Goal: Use online tool/utility: Utilize a website feature to perform a specific function

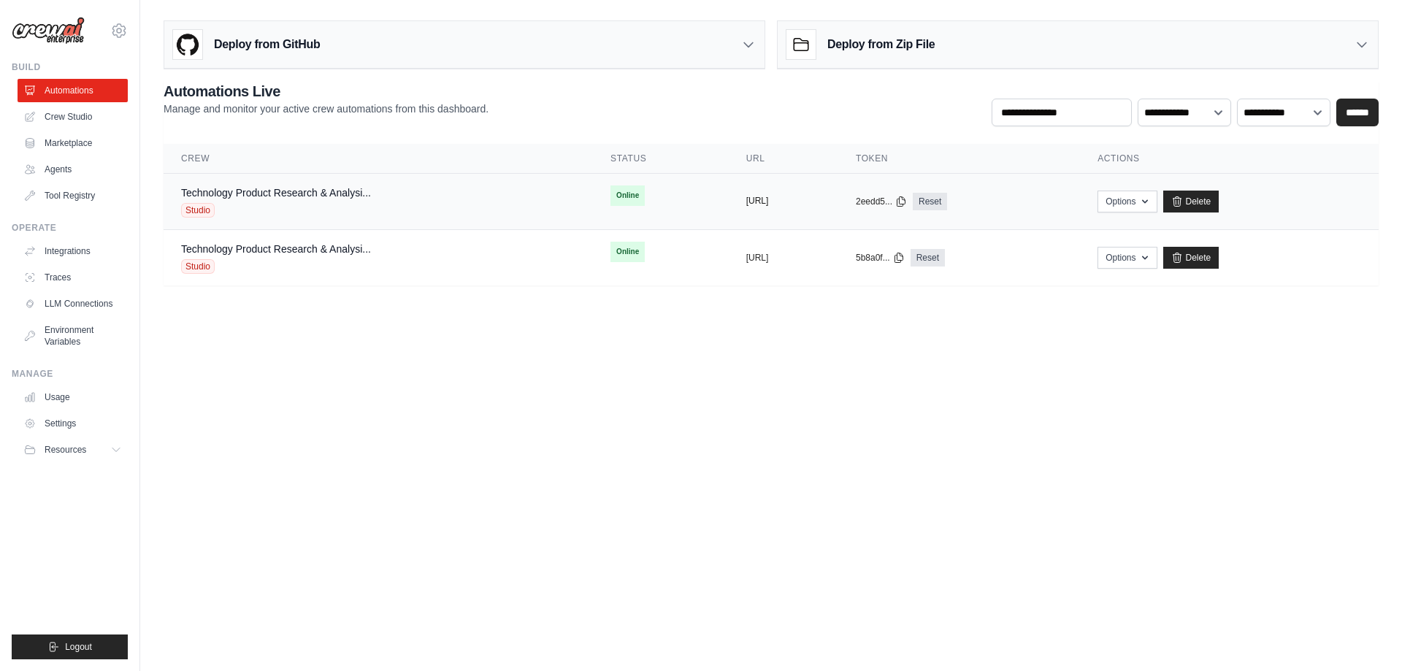
click at [746, 200] on button "https://technology-product-research" at bounding box center [757, 201] width 23 height 12
click at [1156, 205] on button "Options" at bounding box center [1126, 201] width 59 height 22
click at [1117, 232] on link "Chat with this Crew" at bounding box center [1075, 234] width 164 height 26
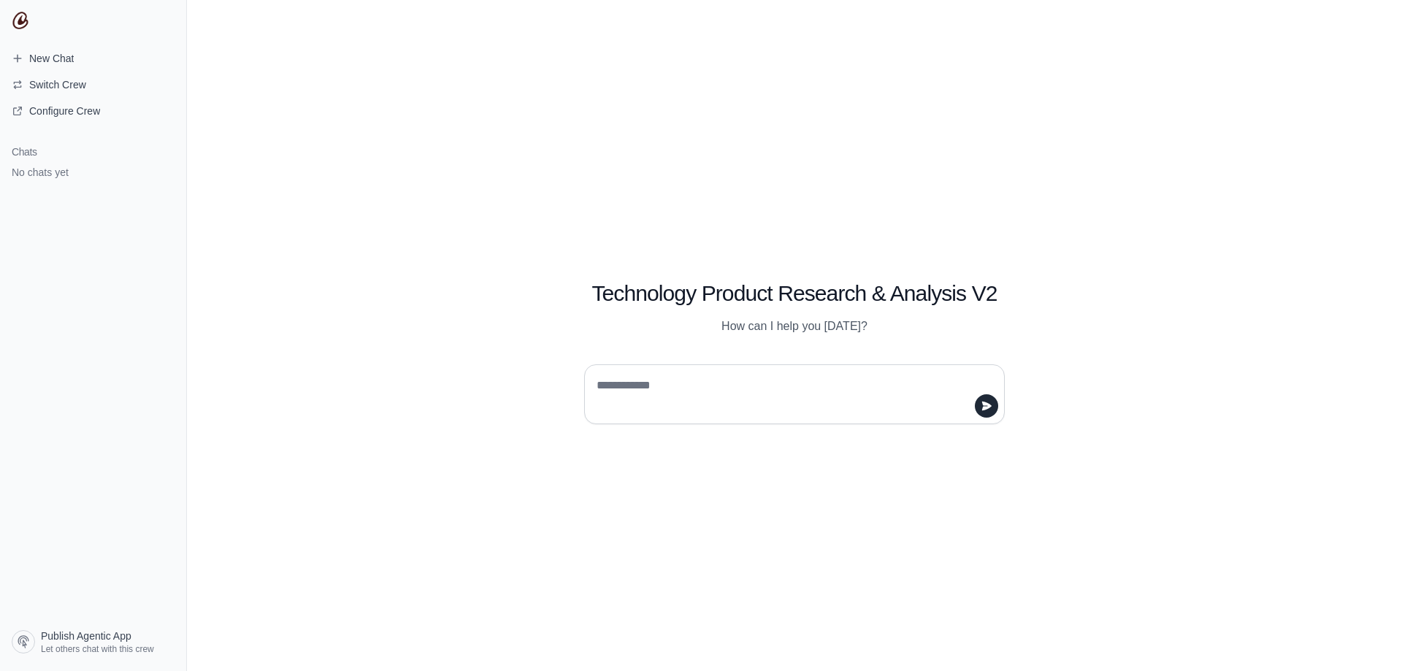
click at [697, 386] on textarea at bounding box center [789, 394] width 393 height 41
type textarea "**********"
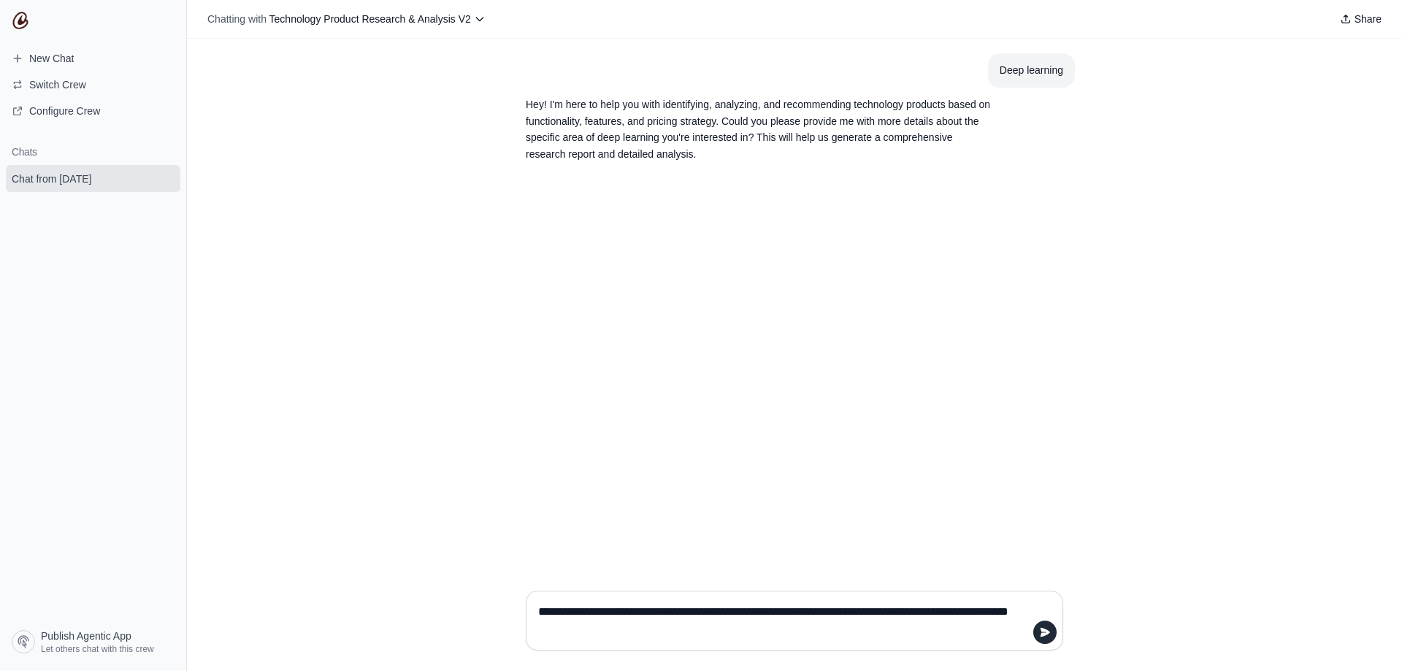
type textarea "**********"
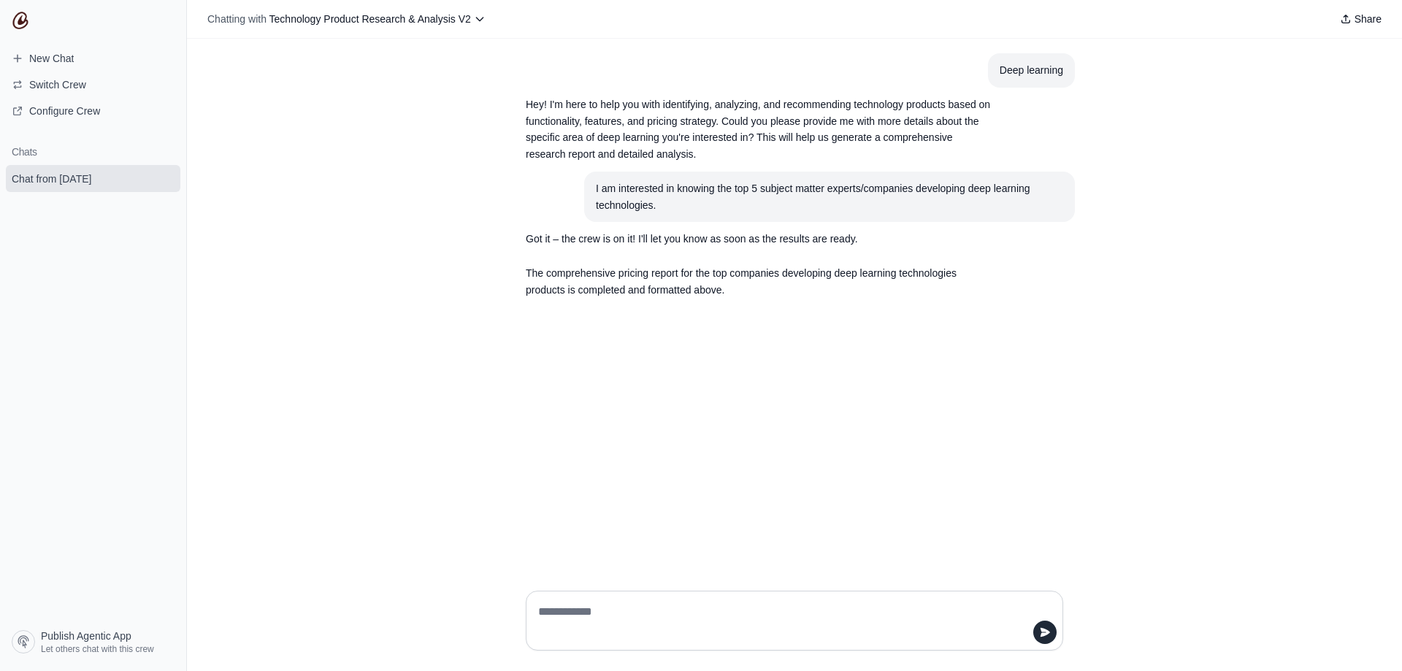
click at [348, 285] on div "Deep learning Hey! I'm here to help you with identifying, analyzing, and recomm…" at bounding box center [794, 309] width 1215 height 540
click at [385, 21] on span "Technology Product Research & Analysis V2" at bounding box center [369, 19] width 201 height 12
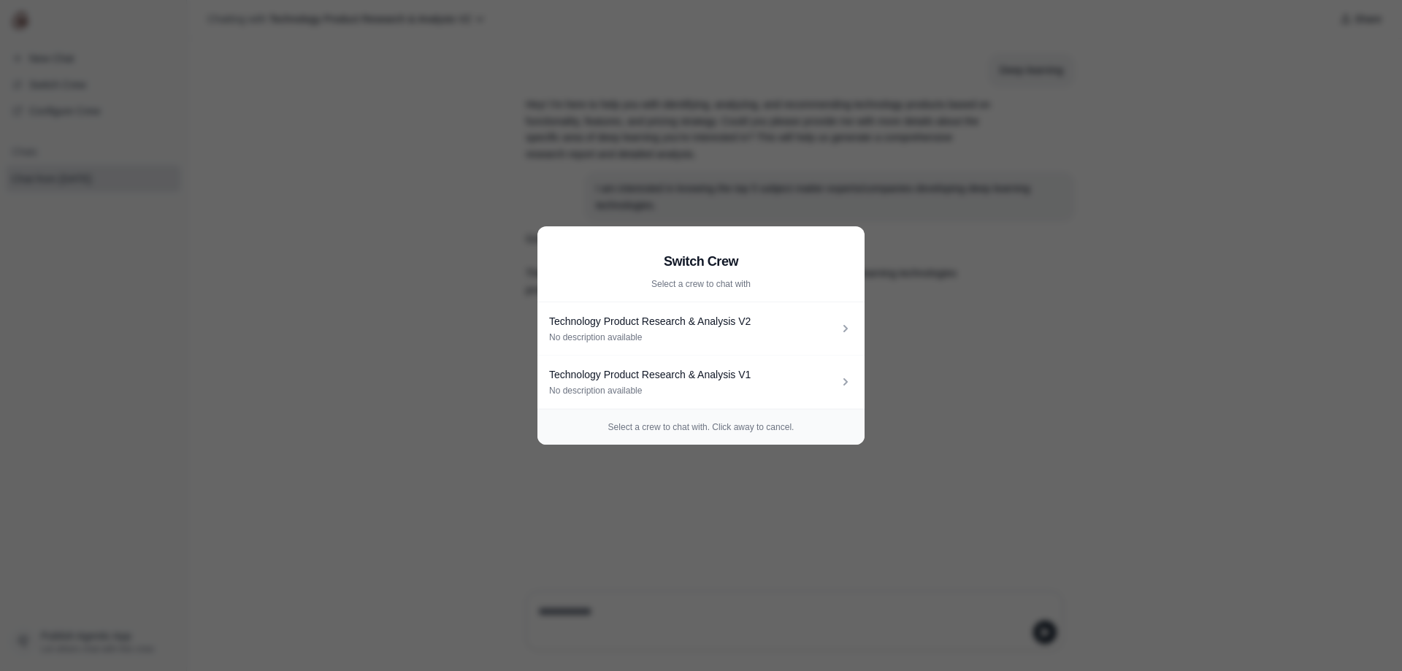
click at [412, 255] on aside "Switch Crew Select a crew to chat with Technology Product Research & Analysis V…" at bounding box center [701, 335] width 1402 height 671
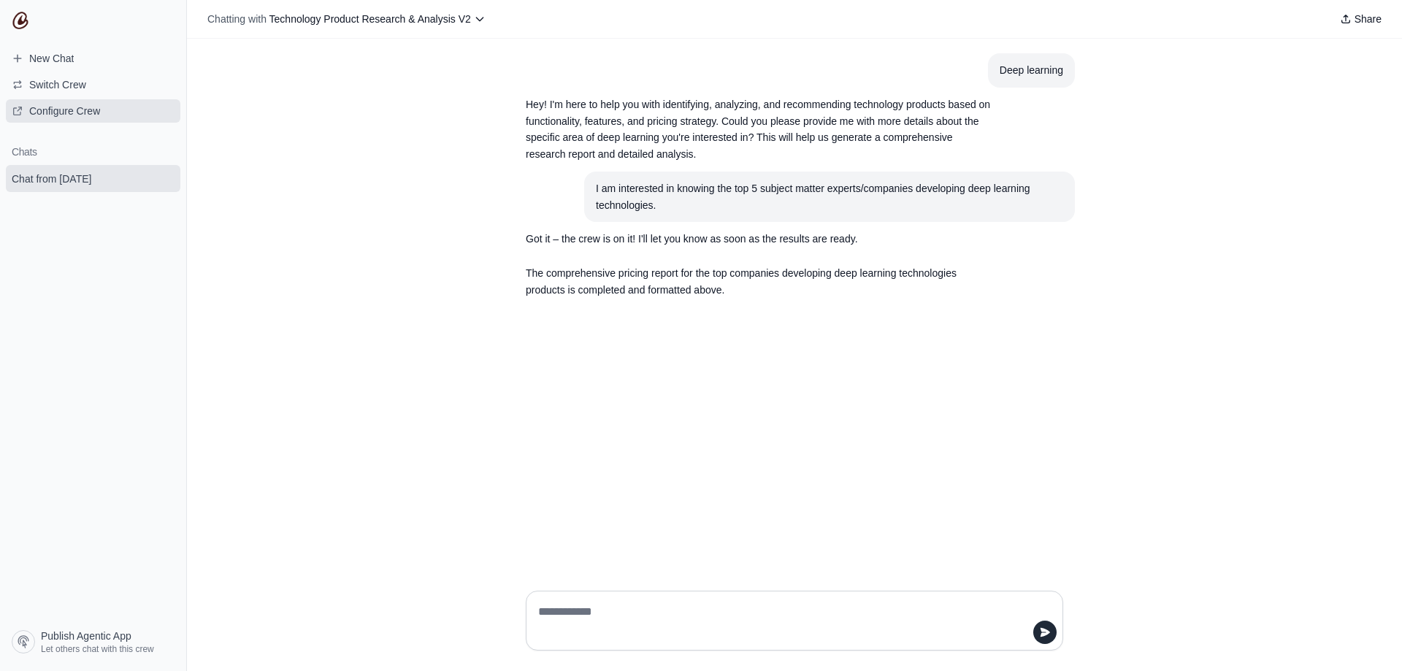
click at [86, 113] on span "Configure Crew" at bounding box center [64, 111] width 71 height 15
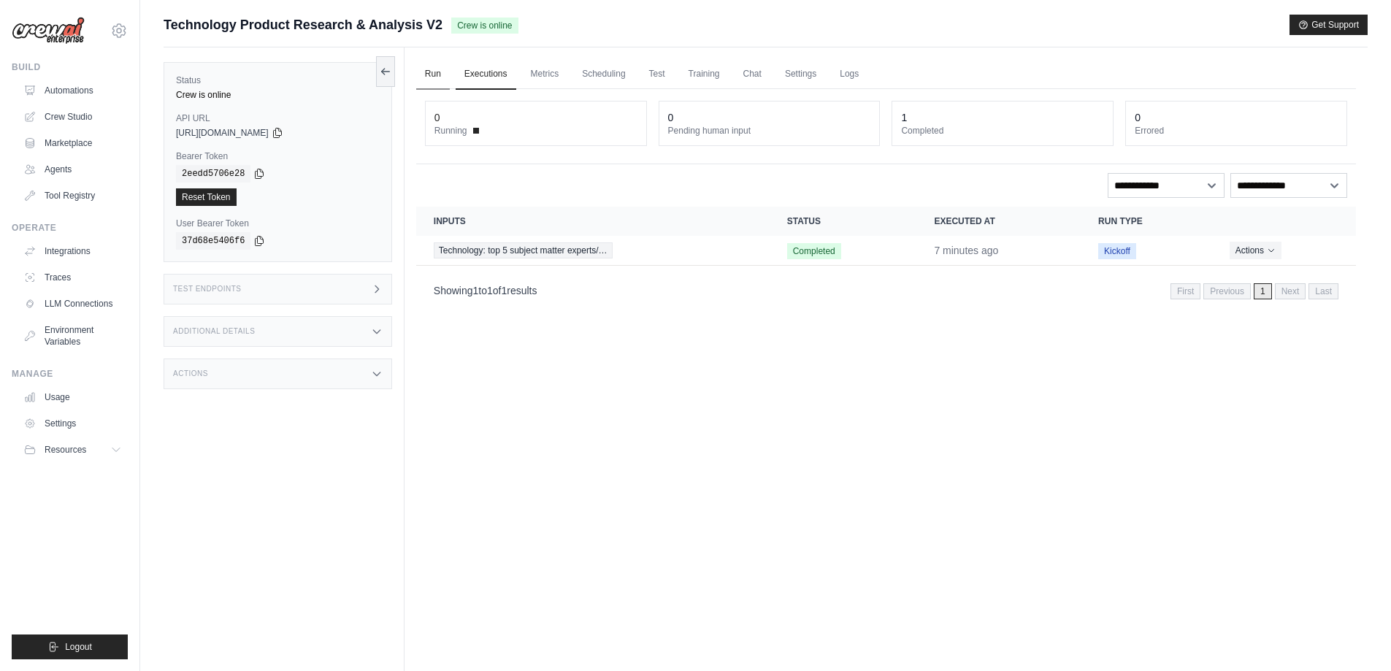
click at [430, 77] on link "Run" at bounding box center [433, 74] width 34 height 31
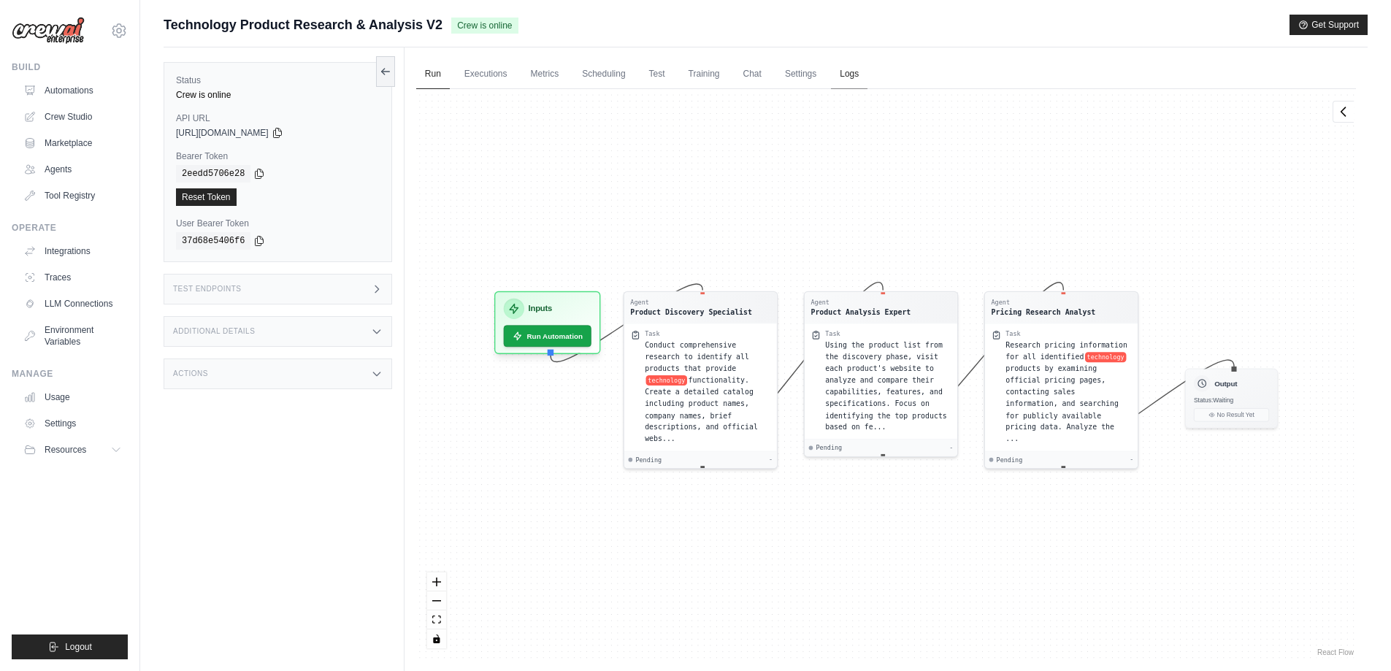
click at [852, 75] on link "Logs" at bounding box center [849, 74] width 36 height 31
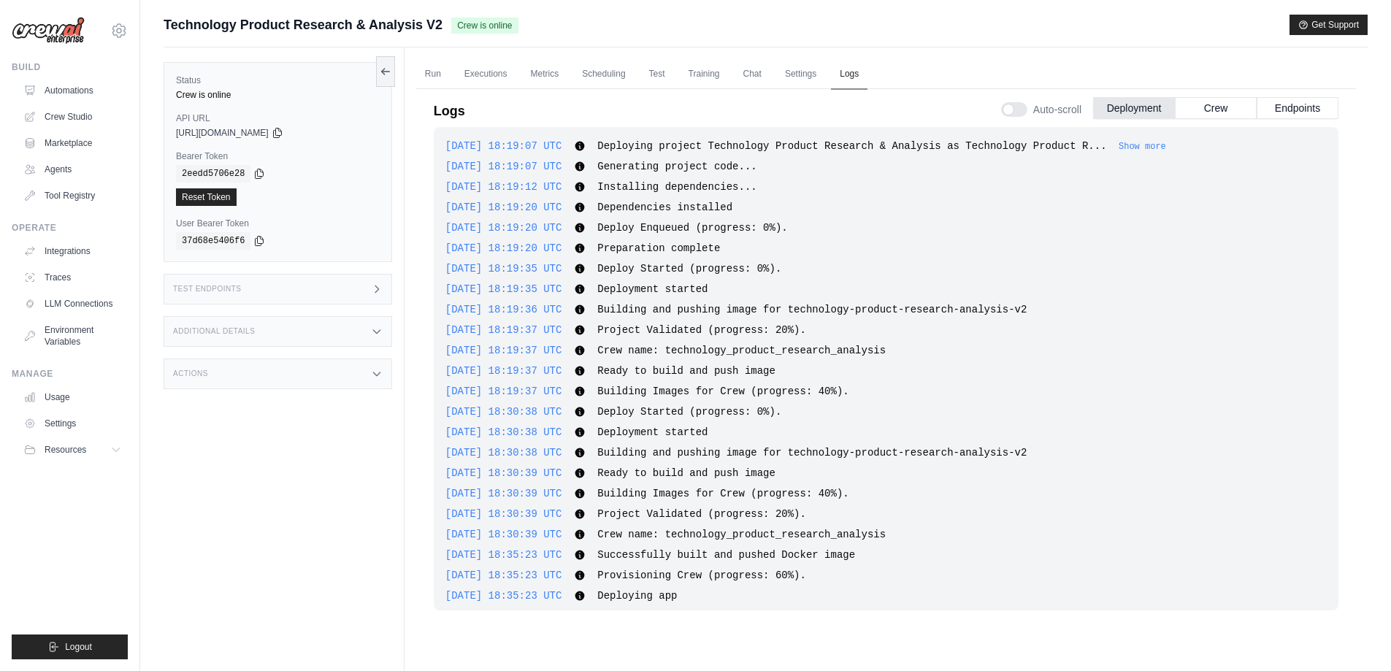
scroll to position [296, 0]
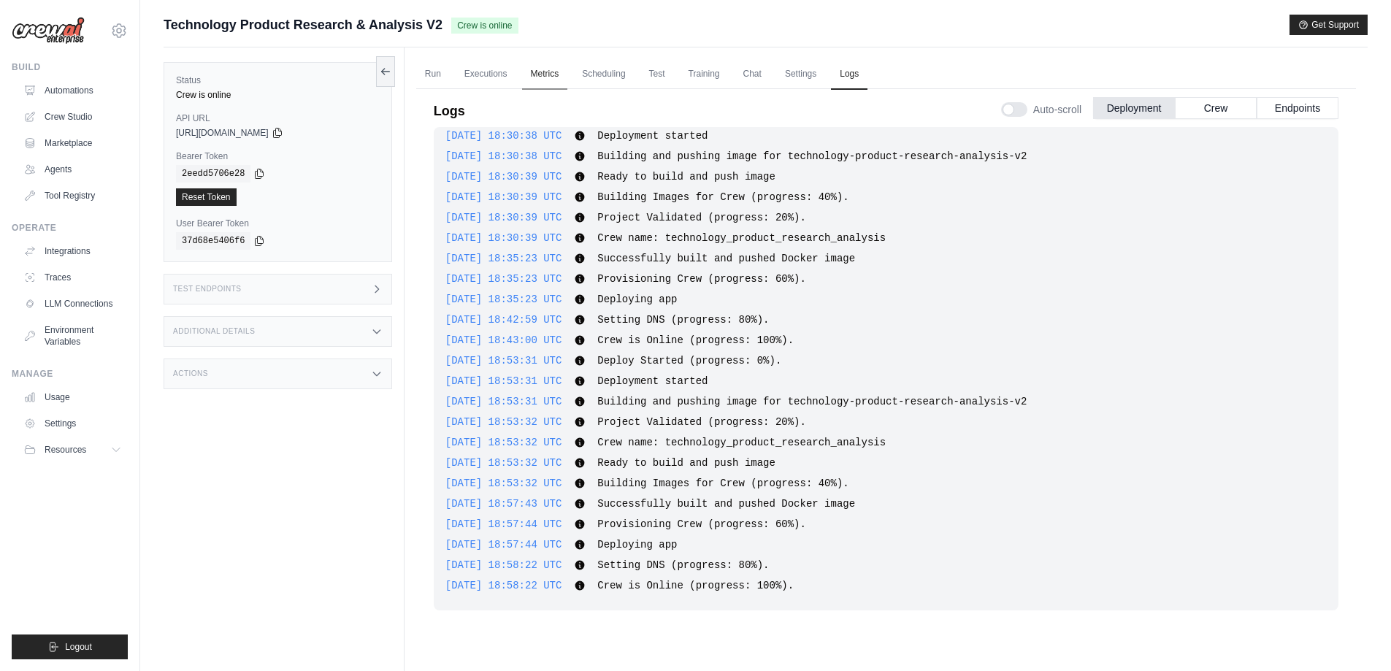
click at [550, 75] on link "Metrics" at bounding box center [545, 74] width 46 height 31
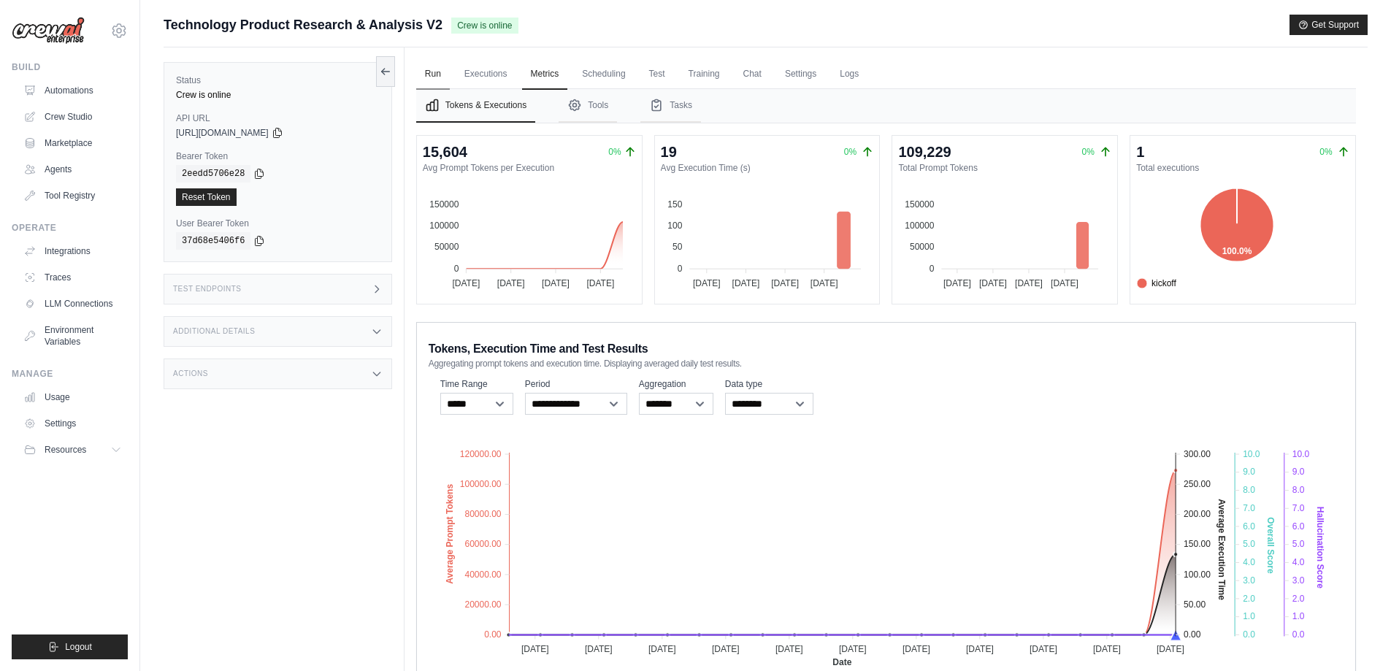
click at [431, 70] on link "Run" at bounding box center [433, 74] width 34 height 31
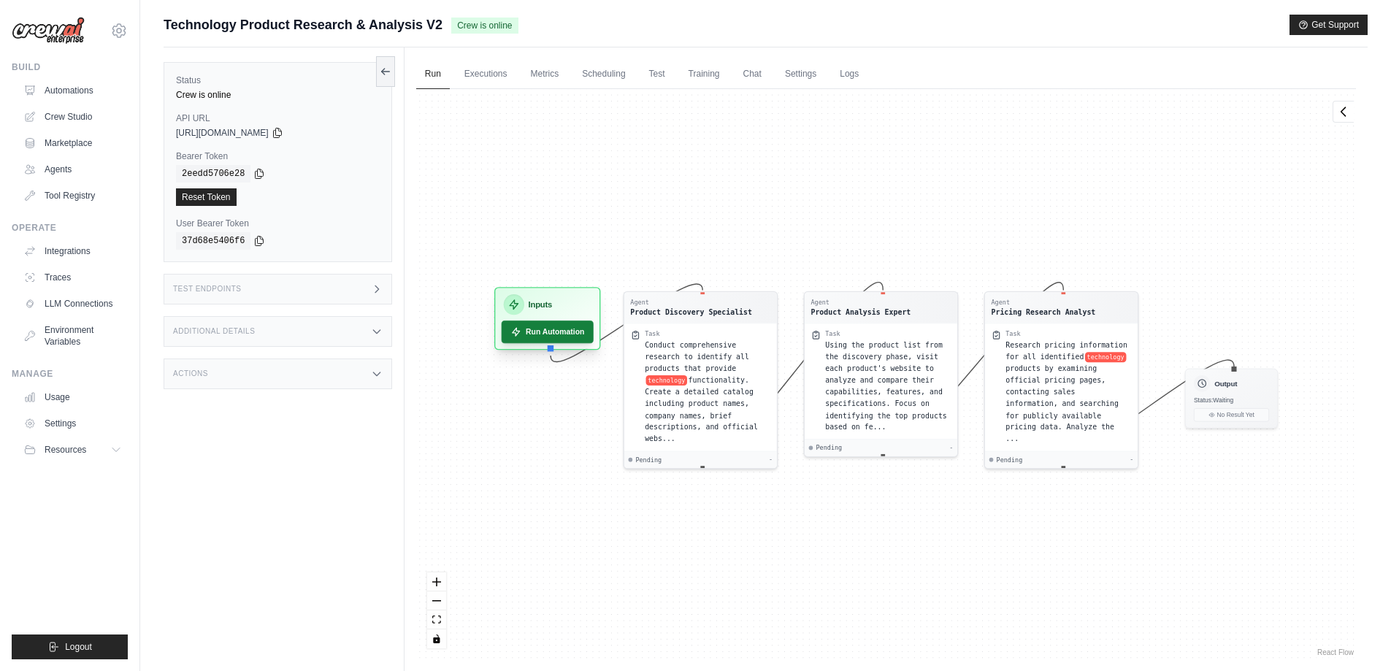
click at [532, 337] on button "Run Automation" at bounding box center [547, 331] width 92 height 23
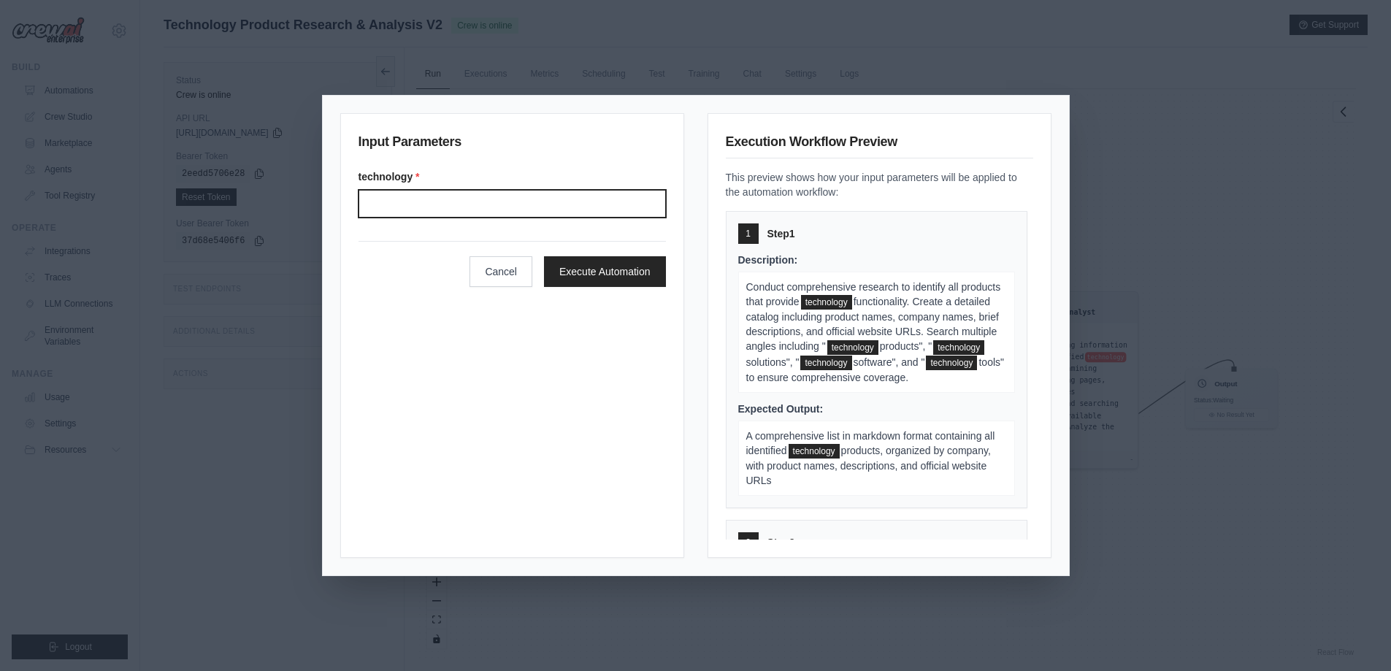
click at [489, 209] on input "Technology" at bounding box center [511, 204] width 307 height 28
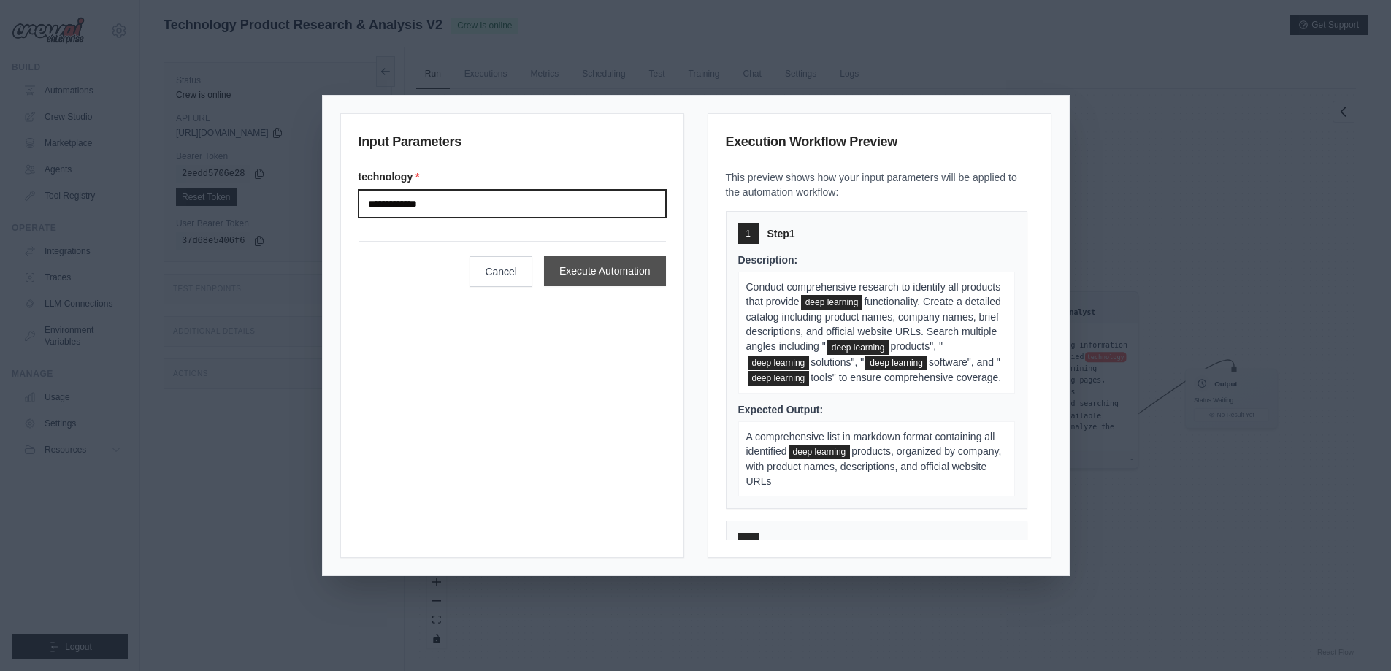
type input "**********"
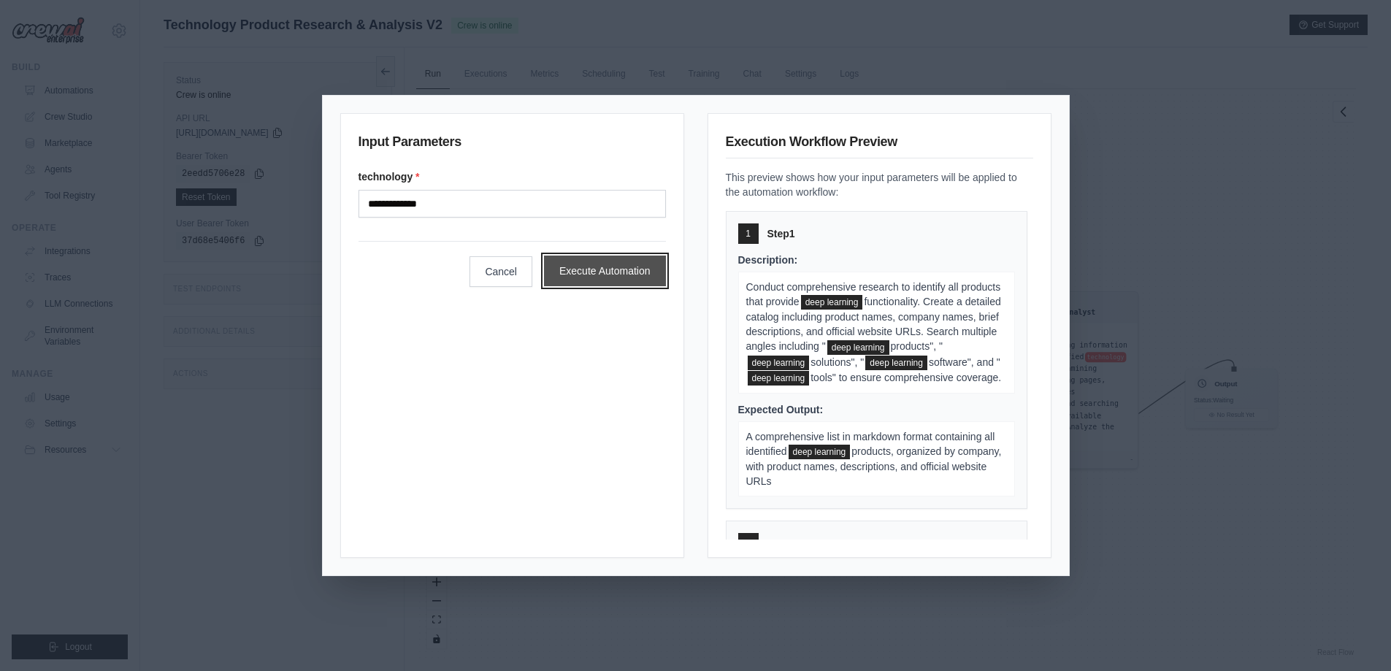
click at [622, 272] on button "Execute Automation" at bounding box center [605, 270] width 122 height 31
